Goal: Task Accomplishment & Management: Use online tool/utility

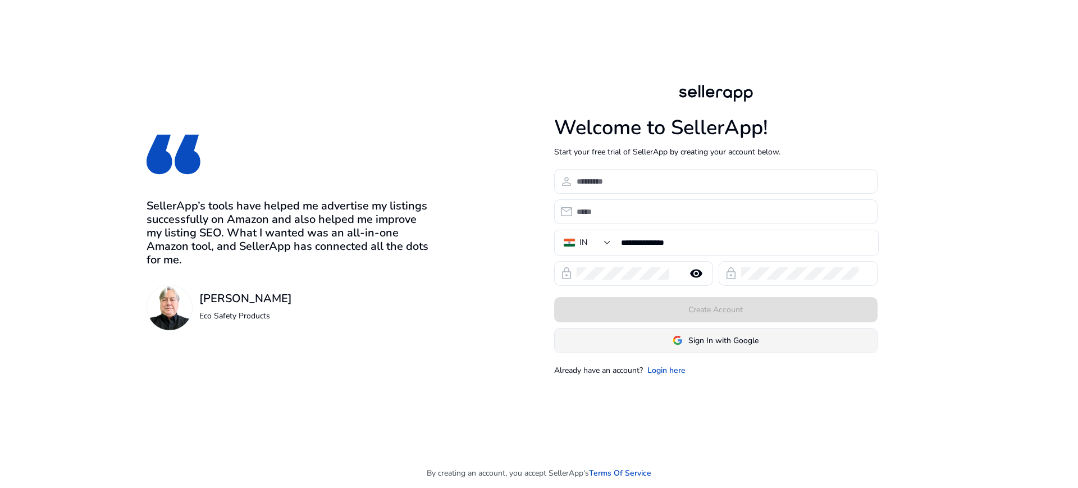
click at [646, 344] on span at bounding box center [716, 340] width 322 height 27
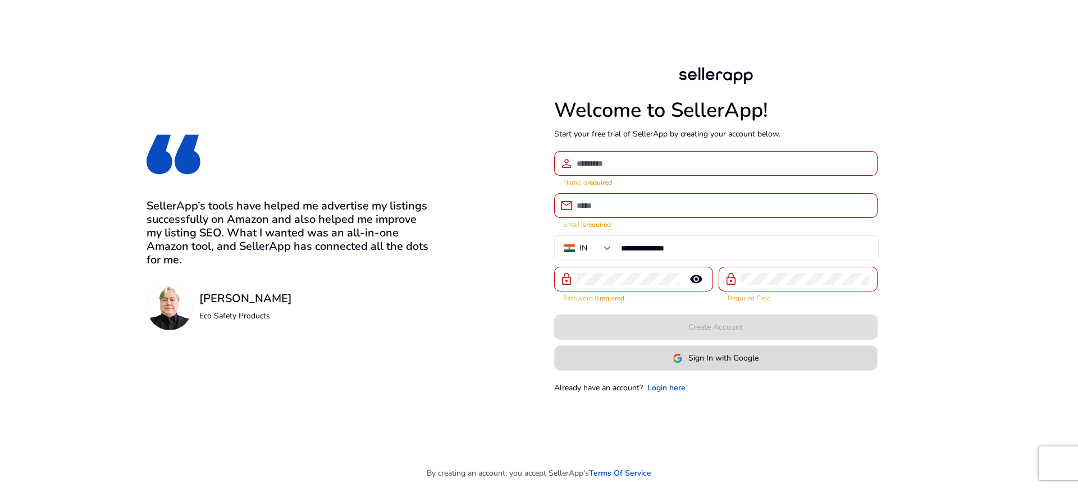
click at [696, 362] on span "Sign In with Google" at bounding box center [723, 358] width 70 height 12
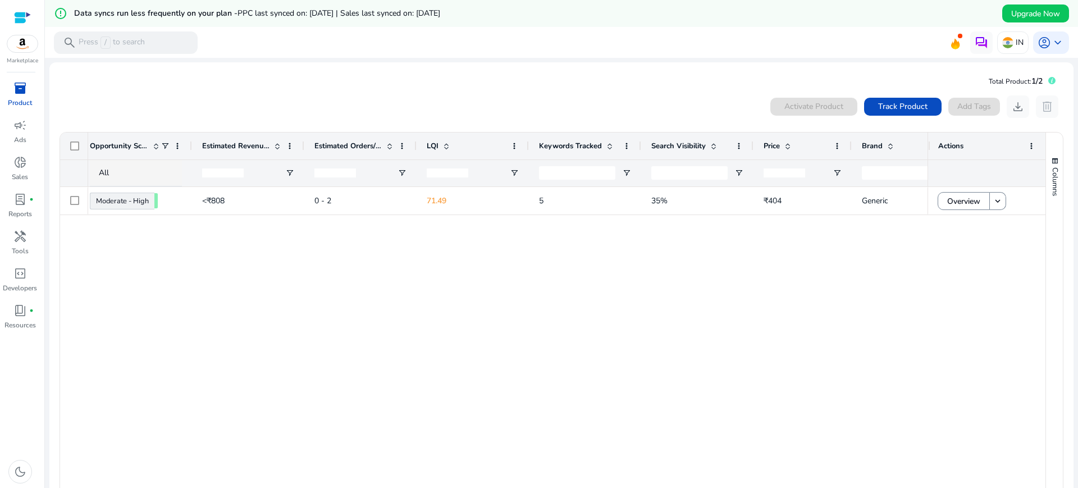
scroll to position [0, 665]
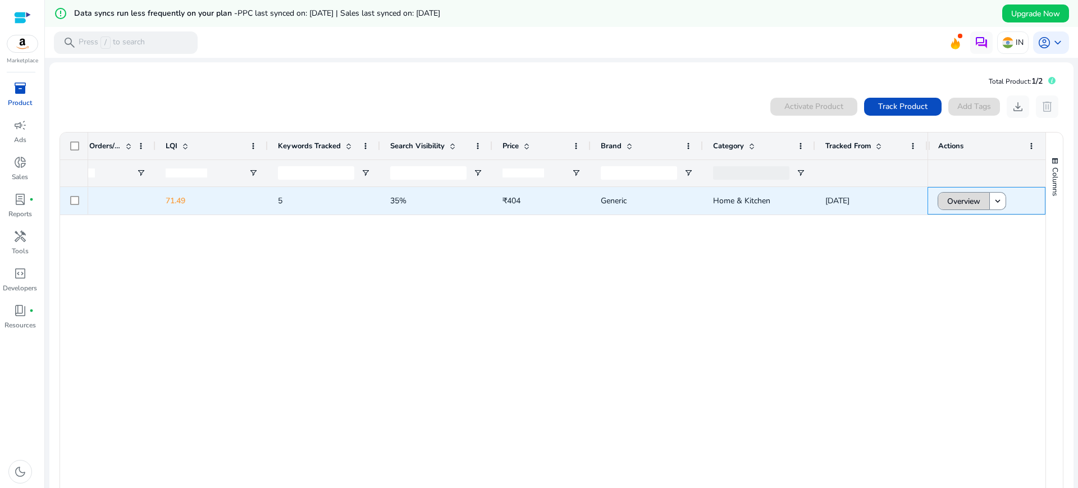
click at [960, 206] on span "Overview" at bounding box center [963, 201] width 33 height 23
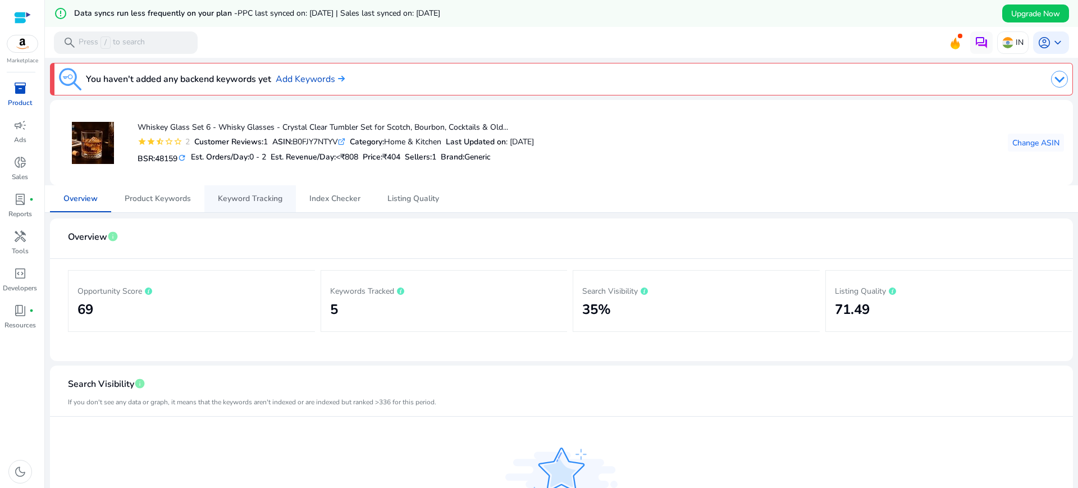
click at [256, 195] on span "Keyword Tracking" at bounding box center [250, 199] width 65 height 8
